Goal: Task Accomplishment & Management: Manage account settings

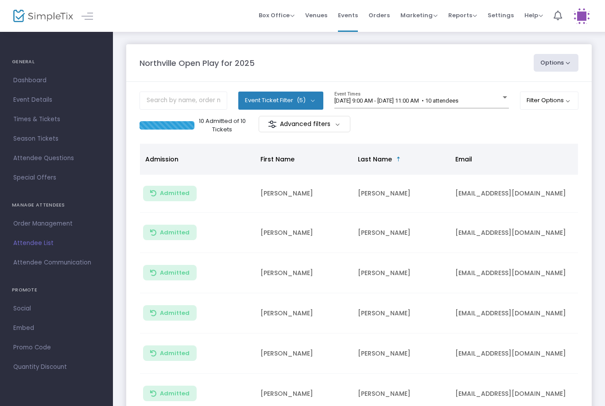
click at [358, 113] on div "[DATE] 9:00 AM - [DATE] 11:00 AM • 10 attendees Event Times" at bounding box center [421, 104] width 174 height 24
click at [358, 113] on div "8/14/2025 @ 9:00 AM - 8/14/2025 @ 11:00 AM • 10 attendees Event Times" at bounding box center [421, 104] width 174 height 24
click at [373, 92] on div "8/14/2025 @ 9:00 AM - 8/14/2025 @ 11:00 AM • 10 attendees Event Times" at bounding box center [421, 100] width 174 height 17
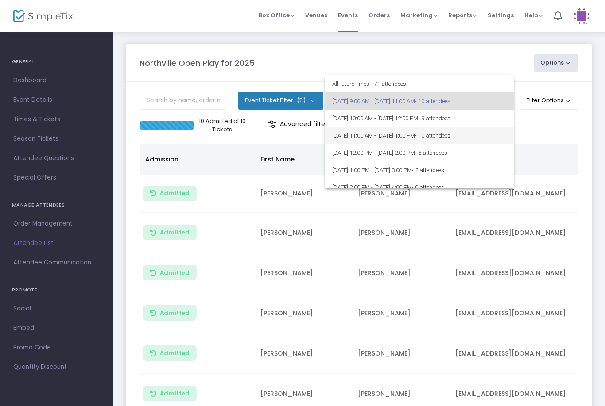
click at [373, 128] on span "8/14/2025 @ 11:00 AM - 8/14/2025 @ 1:00 PM • 10 attendees" at bounding box center [419, 135] width 174 height 17
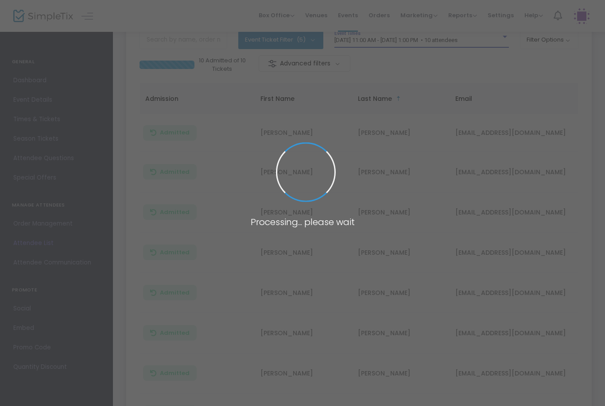
scroll to position [77, 0]
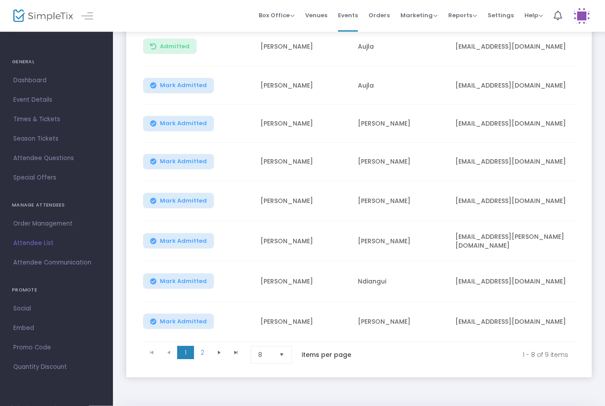
click at [191, 124] on span "Mark Admitted" at bounding box center [183, 123] width 47 height 7
click at [183, 163] on span "Mark Admitted" at bounding box center [183, 162] width 47 height 7
click at [288, 355] on span "Select" at bounding box center [282, 355] width 15 height 15
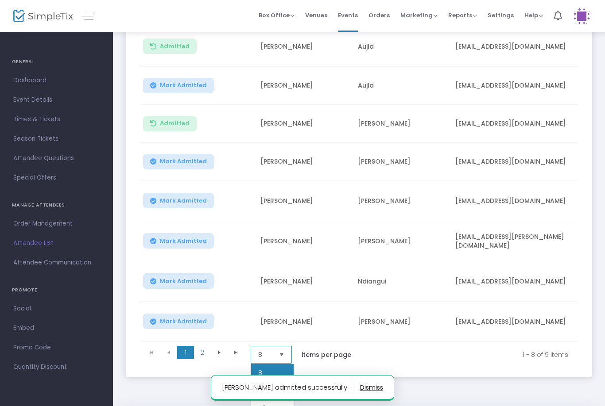
click at [277, 389] on li "25" at bounding box center [272, 391] width 43 height 18
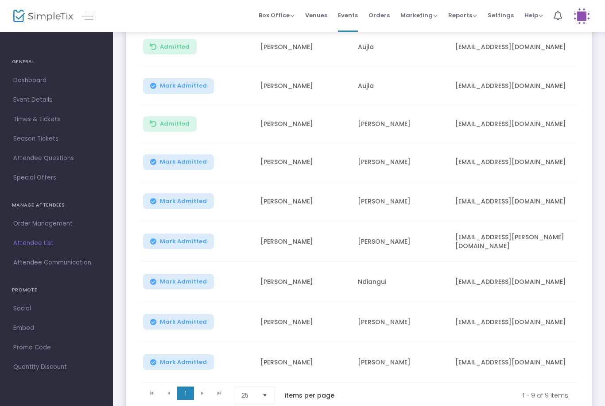
click at [175, 162] on span "Mark Admitted" at bounding box center [183, 162] width 47 height 7
click at [179, 203] on span "Mark Admitted" at bounding box center [183, 201] width 47 height 7
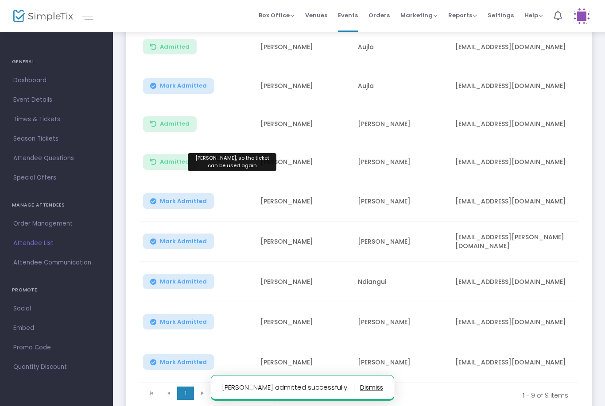
click at [182, 200] on span "Mark Admitted" at bounding box center [183, 201] width 47 height 7
click at [174, 237] on button "Mark Admitted" at bounding box center [178, 241] width 71 height 15
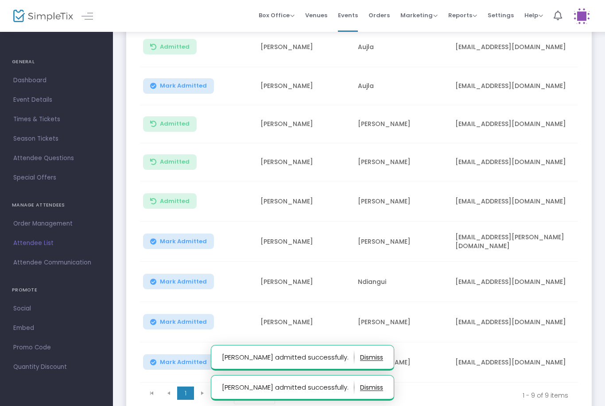
click at [161, 244] on span "Mark Admitted" at bounding box center [183, 241] width 47 height 7
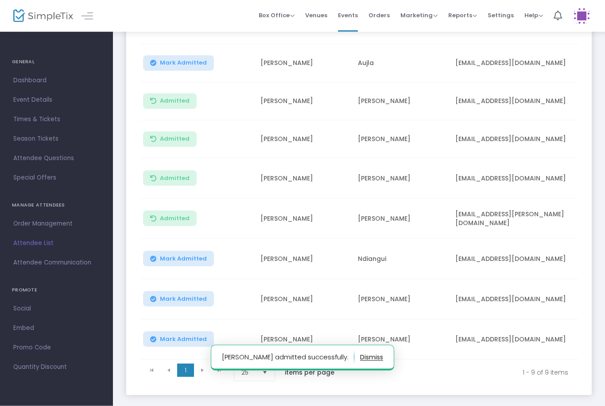
scroll to position [172, 0]
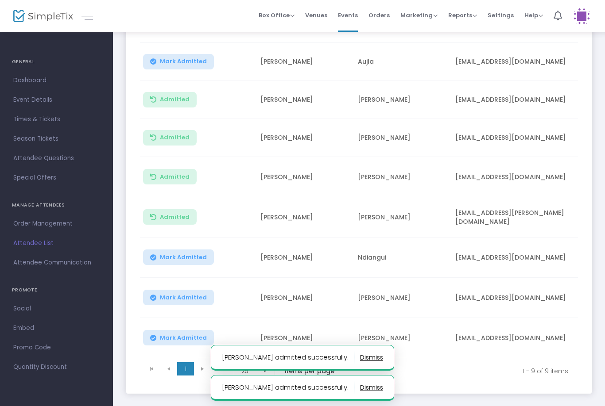
click at [172, 298] on span "Mark Admitted" at bounding box center [183, 297] width 47 height 7
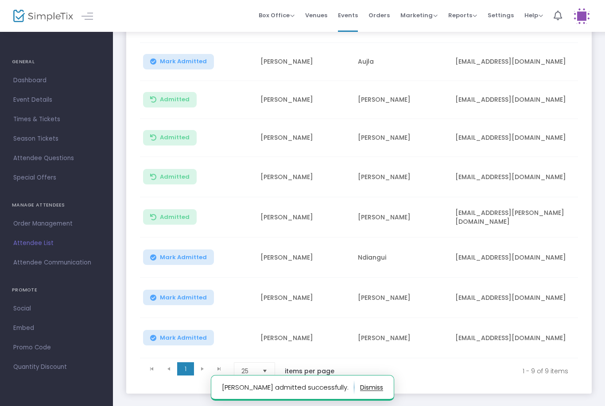
click at [166, 341] on span "Mark Admitted" at bounding box center [183, 338] width 47 height 7
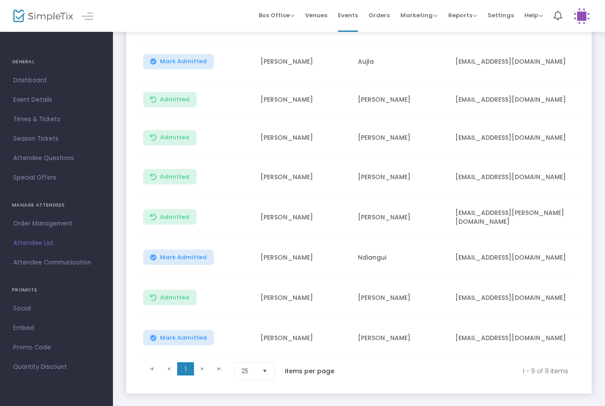
click at [188, 339] on span "Mark Admitted" at bounding box center [183, 338] width 47 height 7
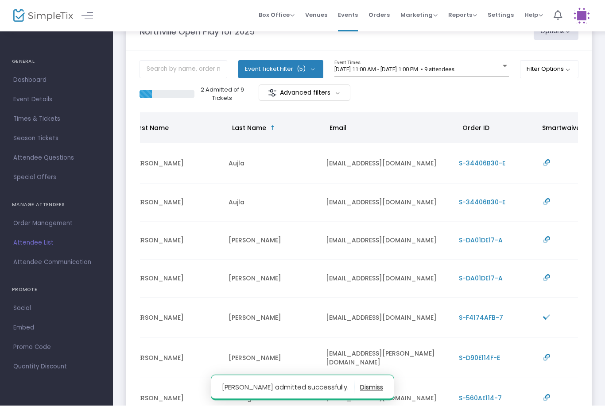
scroll to position [0, 163]
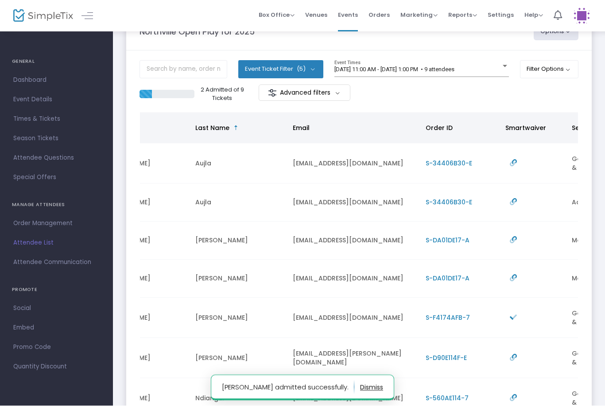
click at [458, 203] on span "S-34406B30-E" at bounding box center [449, 202] width 46 height 9
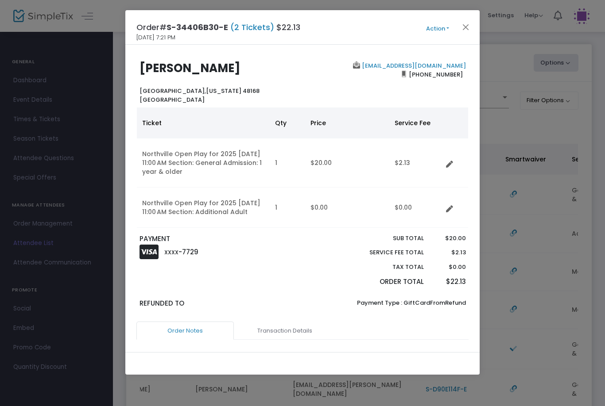
scroll to position [0, 0]
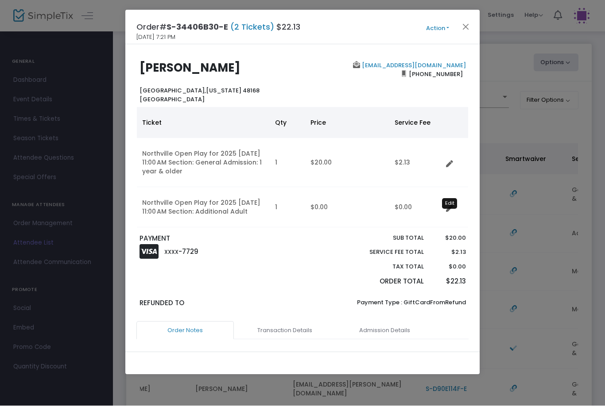
click at [449, 210] on icon "Data table" at bounding box center [449, 209] width 7 height 7
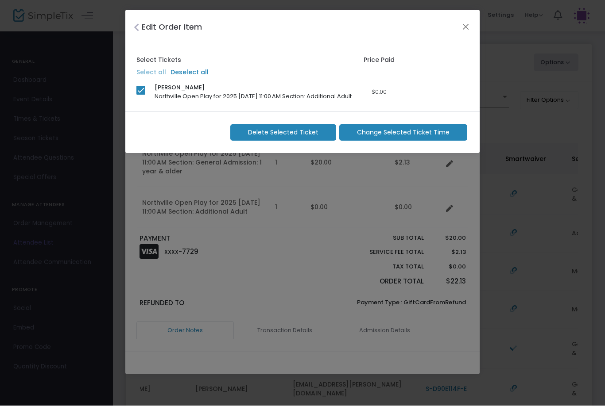
click at [286, 138] on span "Delete Selected Ticket" at bounding box center [283, 132] width 70 height 9
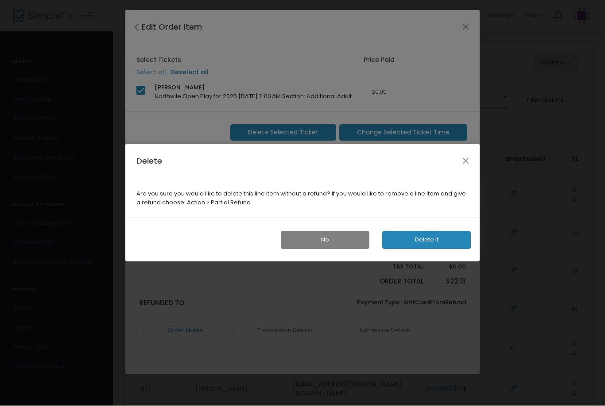
click at [427, 237] on button "Delete it" at bounding box center [426, 241] width 89 height 18
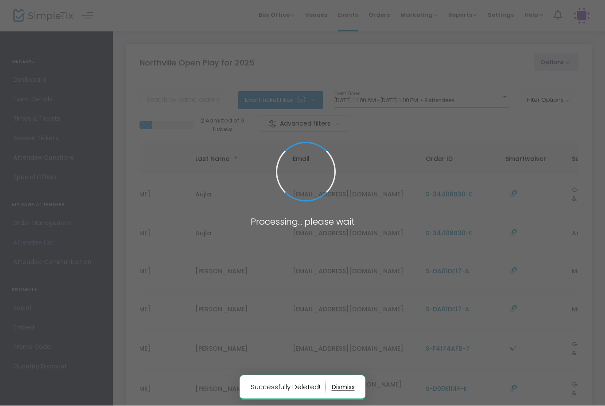
scroll to position [0, 0]
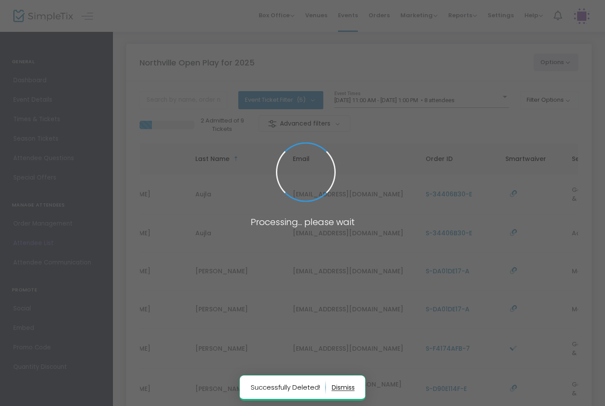
click at [343, 387] on button "button" at bounding box center [343, 388] width 23 height 14
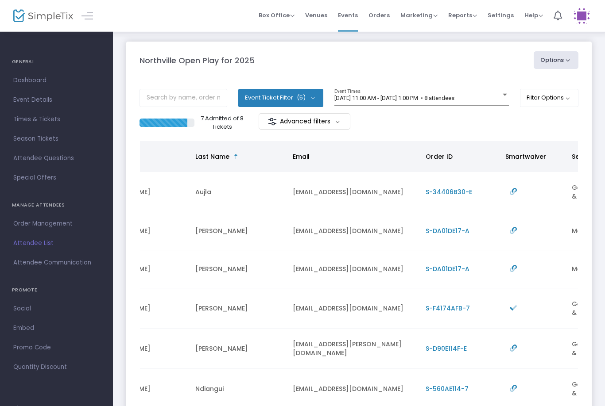
scroll to position [0, 0]
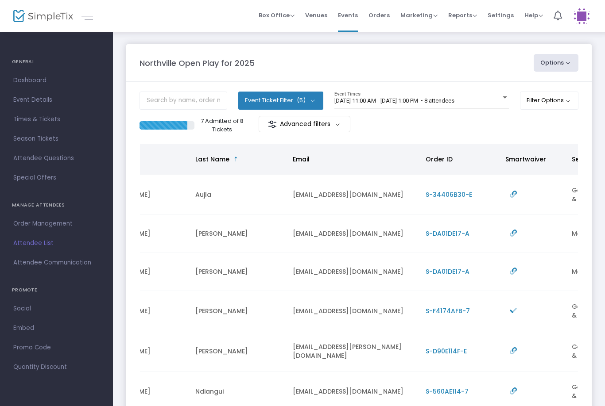
click at [430, 98] on span "[DATE] 11:00 AM - [DATE] 1:00 PM • 8 attendees" at bounding box center [394, 100] width 120 height 7
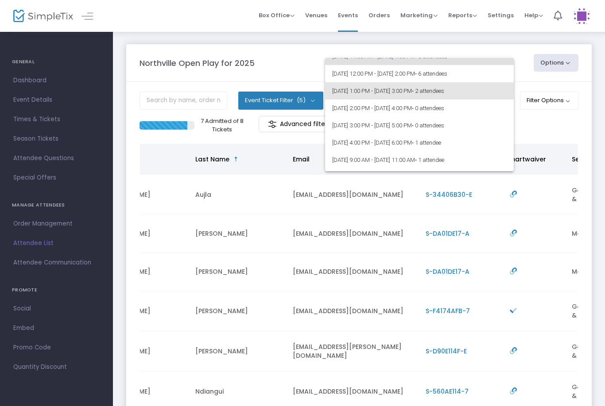
scroll to position [56, 0]
